Goal: Check status

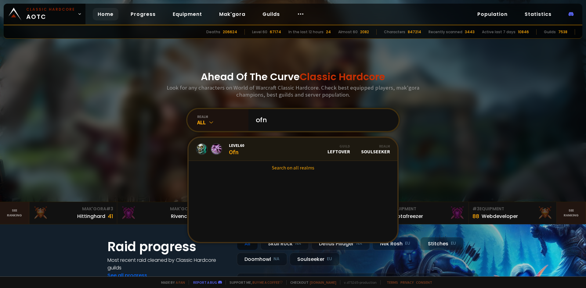
type input "ofn"
click at [239, 151] on div "Level 60 Ofn" at bounding box center [236, 149] width 15 height 13
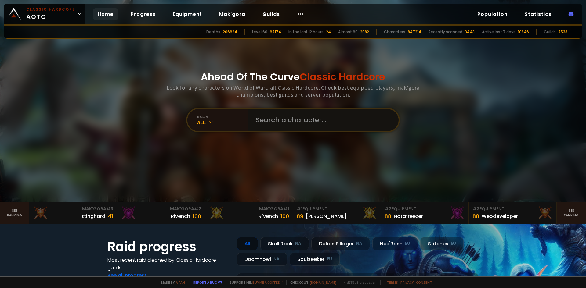
click at [286, 128] on input "text" at bounding box center [321, 120] width 139 height 22
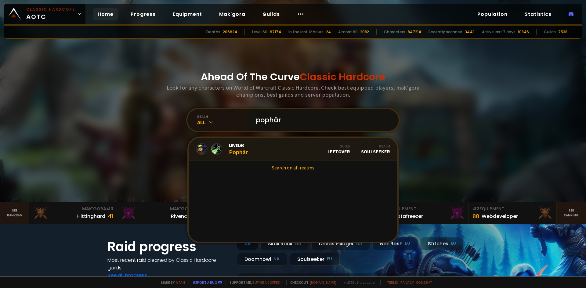
type input "pophår"
click at [229, 147] on span "Level 60" at bounding box center [238, 145] width 19 height 5
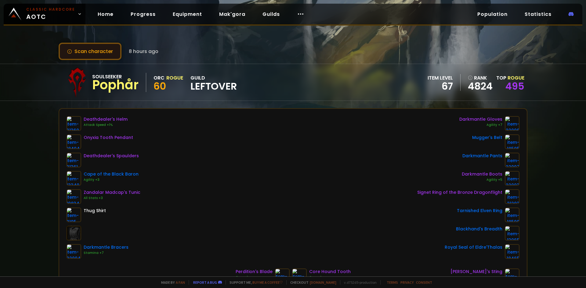
click at [106, 51] on button "Scan character" at bounding box center [90, 51] width 63 height 17
click at [99, 45] on button "Scan character" at bounding box center [90, 51] width 63 height 17
